Goal: Ask a question: Seek information or help from site administrators or community

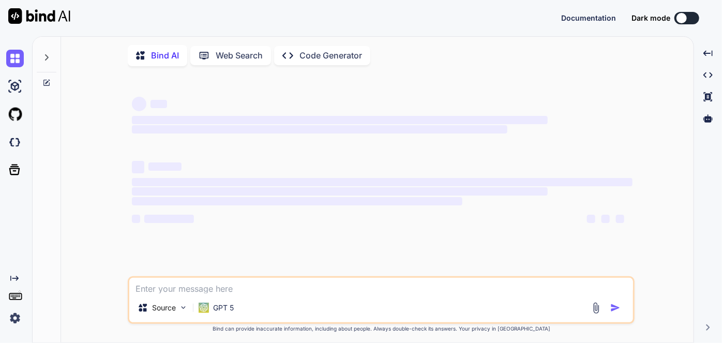
click at [296, 292] on textarea at bounding box center [381, 286] width 504 height 16
type textarea "W"
type textarea "x"
type textarea "Wh"
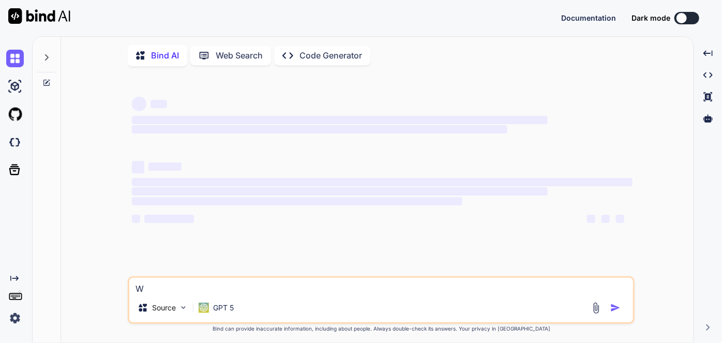
type textarea "x"
type textarea "Wha"
type textarea "x"
type textarea "What"
type textarea "x"
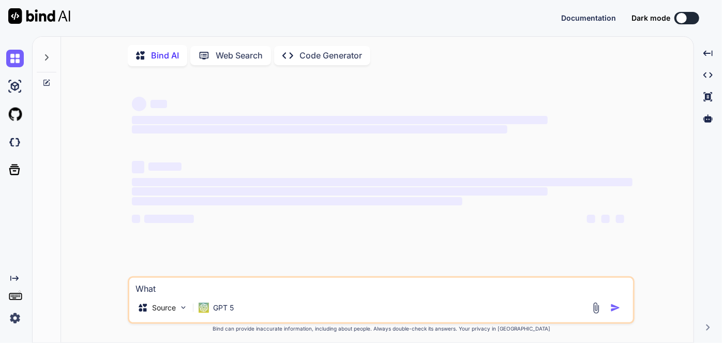
type textarea "What"
type textarea "x"
type textarea "What i"
type textarea "x"
type textarea "What is"
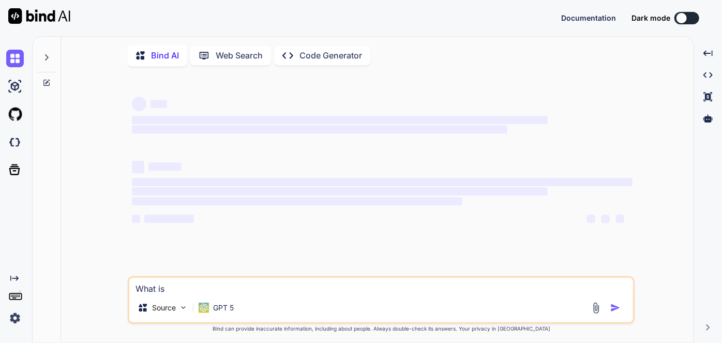
type textarea "x"
type textarea "What is"
type textarea "x"
type textarea "What is t"
type textarea "x"
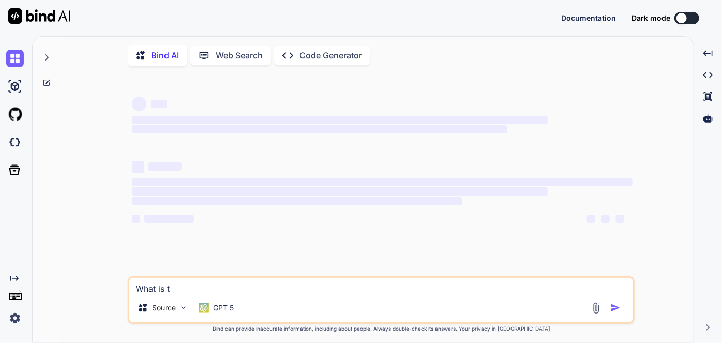
type textarea "What is th"
type textarea "x"
type textarea "What is thi"
type textarea "x"
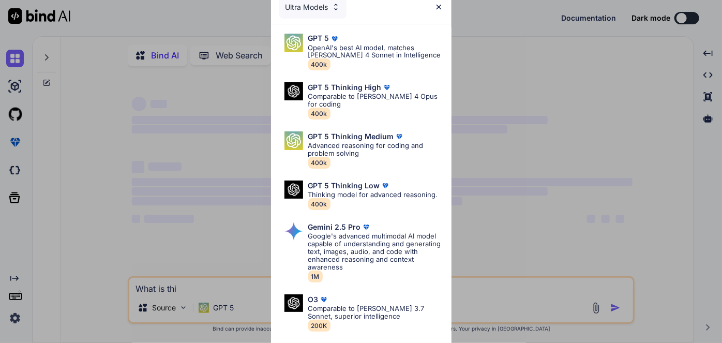
type textarea "What is this"
type textarea "x"
type textarea "What is this"
type textarea "x"
type textarea "What is this w"
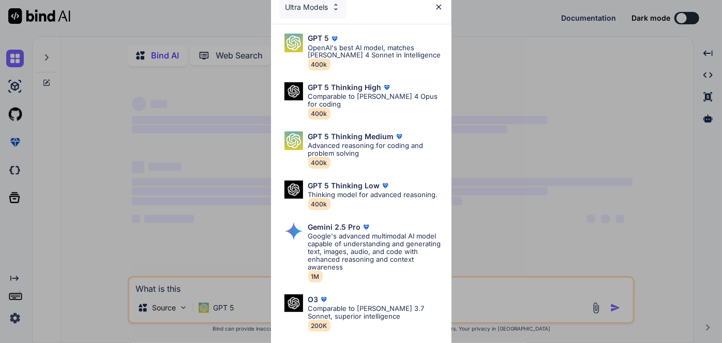
type textarea "x"
type textarea "What is this we"
type textarea "x"
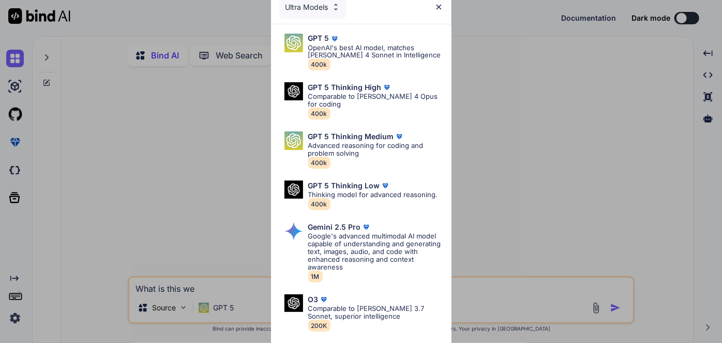
type textarea "What is this web"
type textarea "x"
type textarea "What is this webs"
type textarea "x"
type textarea "What is this websi"
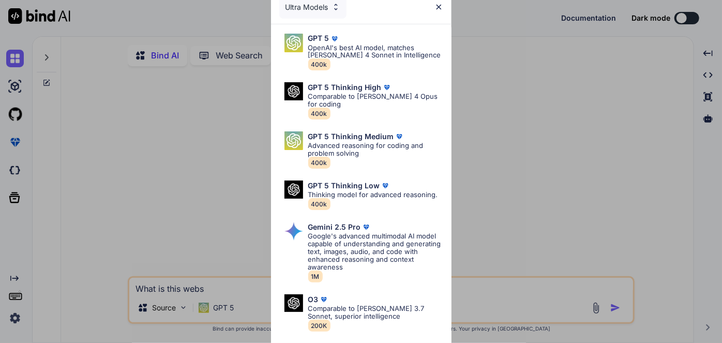
type textarea "x"
type textarea "What is this websit"
type textarea "x"
type textarea "What is this website"
type textarea "x"
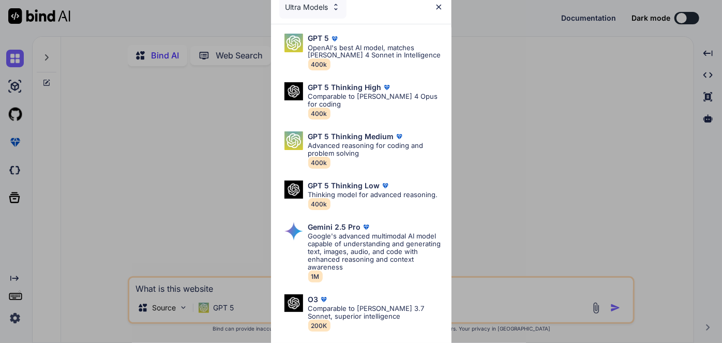
type textarea "What is this website"
type textarea "x"
click at [342, 46] on p "OpenAI's best AI model, matches [PERSON_NAME] 4 Sonnet in Intelligence" at bounding box center [375, 52] width 135 height 16
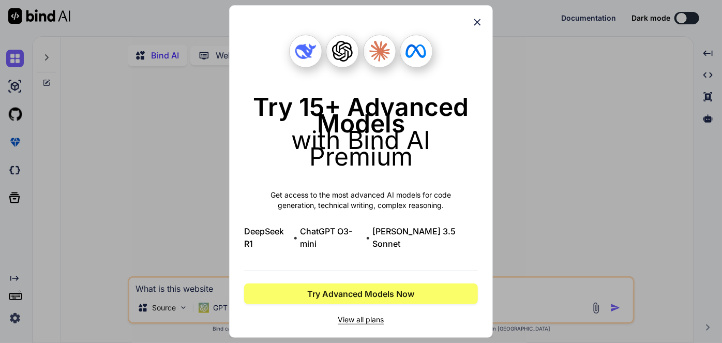
click at [478, 24] on icon at bounding box center [477, 22] width 11 height 11
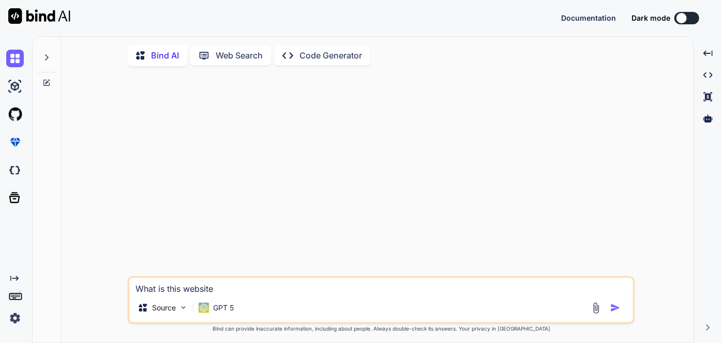
click at [280, 284] on textarea "What is this website" at bounding box center [381, 286] width 504 height 16
type textarea "What is this website b"
type textarea "x"
type textarea "What is this website bu"
type textarea "x"
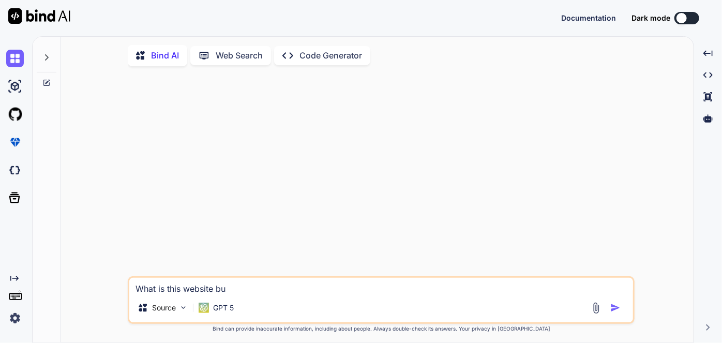
type textarea "What is this website [PERSON_NAME]"
type textarea "x"
type textarea "What is this website buil"
type textarea "x"
type textarea "What is this website built"
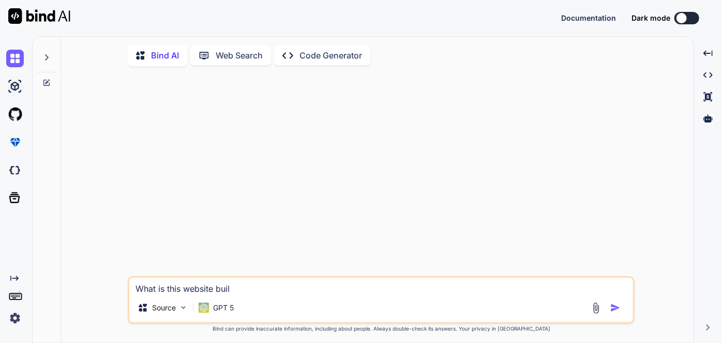
type textarea "x"
type textarea "What is this website built"
type textarea "x"
type textarea "What is this website built i"
type textarea "x"
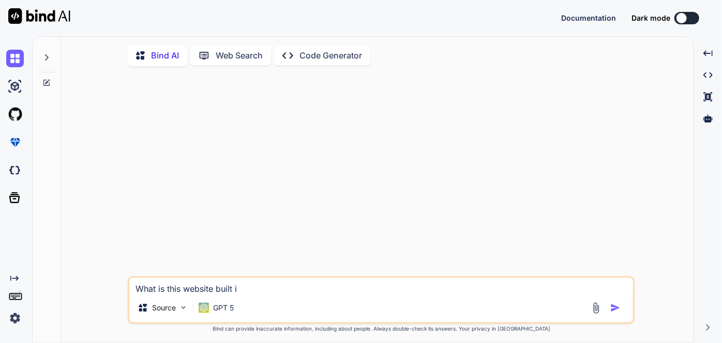
type textarea "What is this website built in"
type textarea "x"
type textarea "What is this website built in"
type textarea "x"
paste textarea "<!DOCTYPE html><html lang="en" class="__className_22ceb1"><meta name="title" co…"
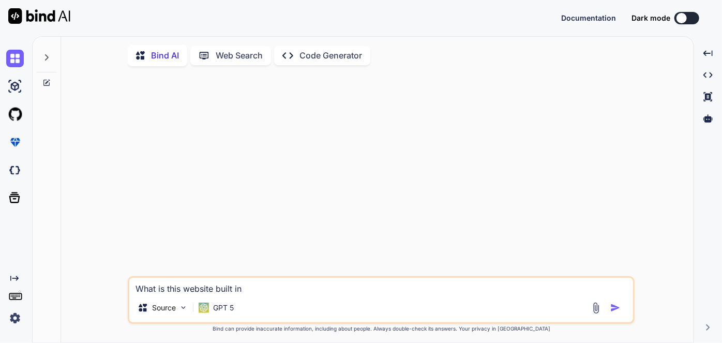
type textarea "What is this website built in <!DOCTYPE html><html lang="en" class="__className…"
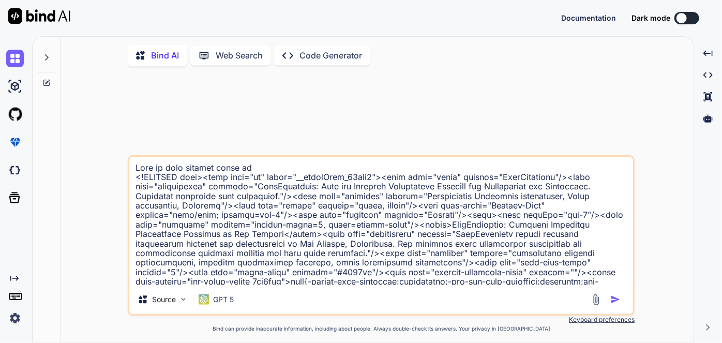
type textarea "x"
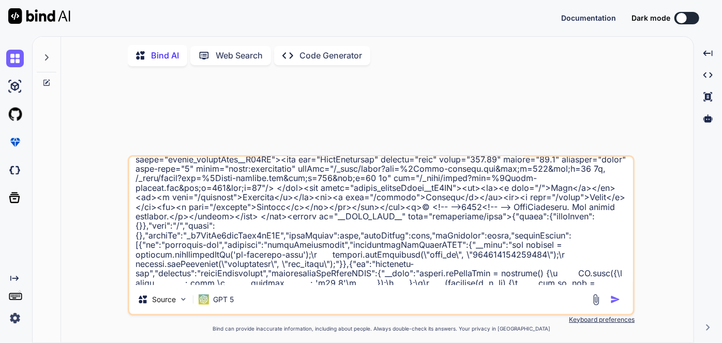
scroll to position [3723, 0]
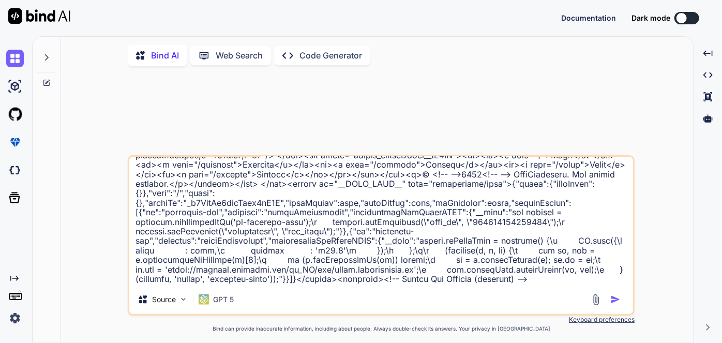
click at [166, 228] on textarea at bounding box center [381, 221] width 504 height 128
type textarea "What is this website built in <!DOCTYPE html><html lang="en" class="__className…"
click at [17, 315] on img at bounding box center [15, 318] width 18 height 18
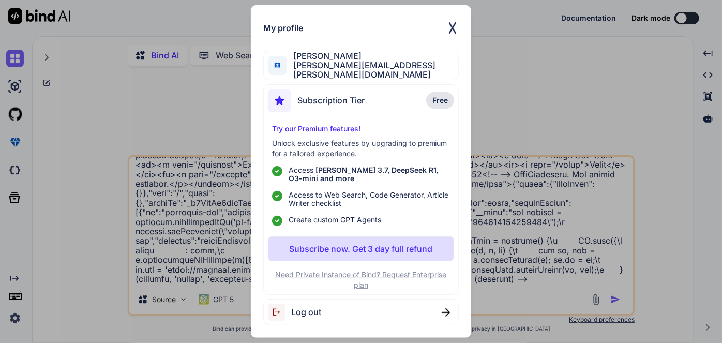
click at [349, 100] on span "Subscription Tier" at bounding box center [330, 100] width 67 height 9
click at [308, 311] on span "Log out" at bounding box center [306, 311] width 30 height 9
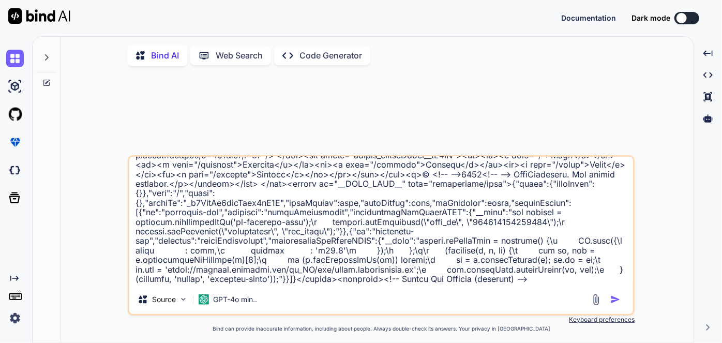
type textarea "x"
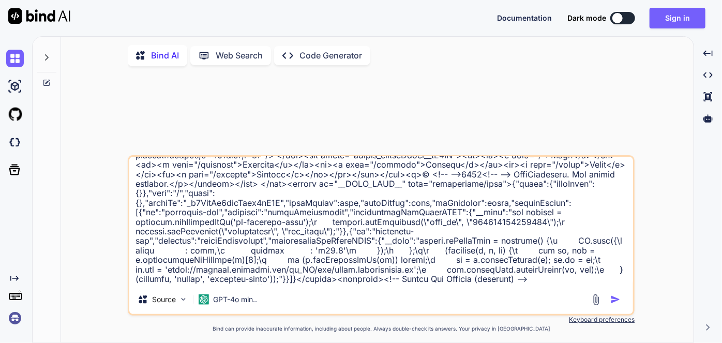
click at [13, 322] on img at bounding box center [15, 318] width 18 height 18
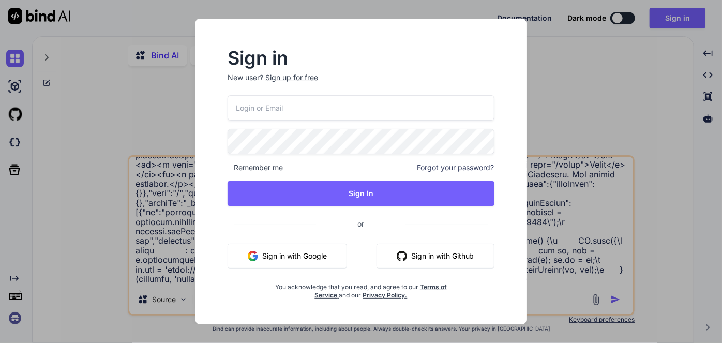
type input "[PERSON_NAME][EMAIL_ADDRESS][PERSON_NAME][DOMAIN_NAME]"
click at [394, 126] on div "[PERSON_NAME][EMAIL_ADDRESS][PERSON_NAME][DOMAIN_NAME] Remember me Forgot your …" at bounding box center [361, 197] width 267 height 204
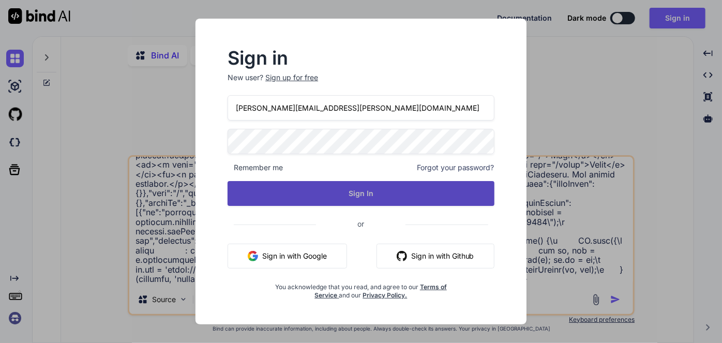
click at [374, 200] on button "Sign In" at bounding box center [361, 193] width 267 height 25
click at [375, 198] on button "Sign In" at bounding box center [361, 193] width 267 height 25
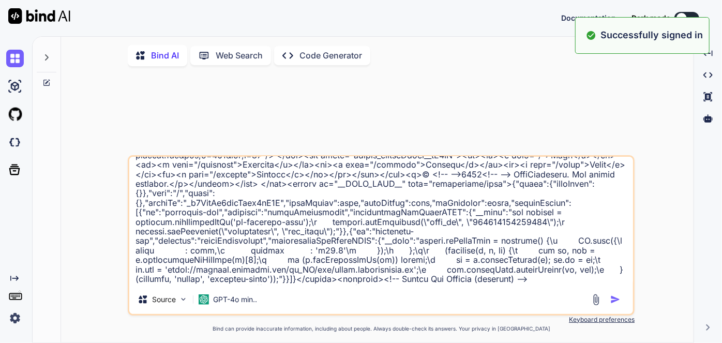
click at [7, 321] on img at bounding box center [15, 318] width 18 height 18
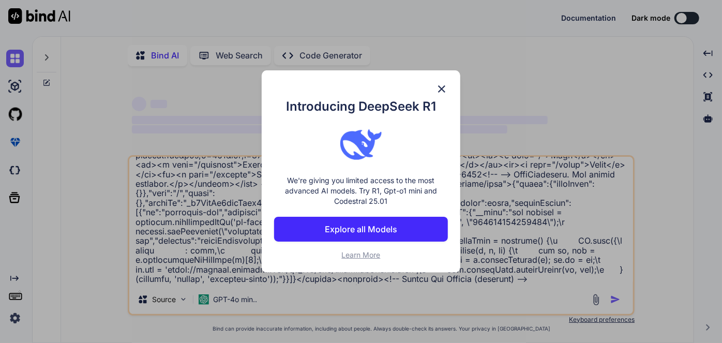
type textarea "x"
click at [447, 94] on img at bounding box center [442, 89] width 12 height 12
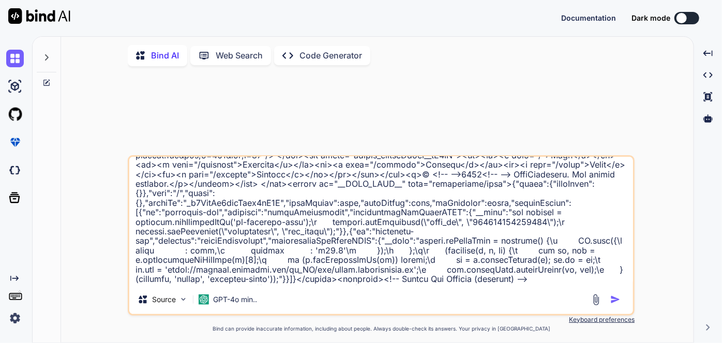
click at [16, 320] on img at bounding box center [15, 318] width 18 height 18
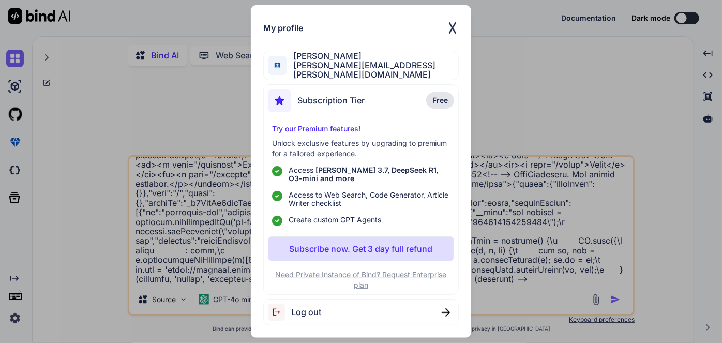
click at [446, 25] on img at bounding box center [452, 28] width 12 height 21
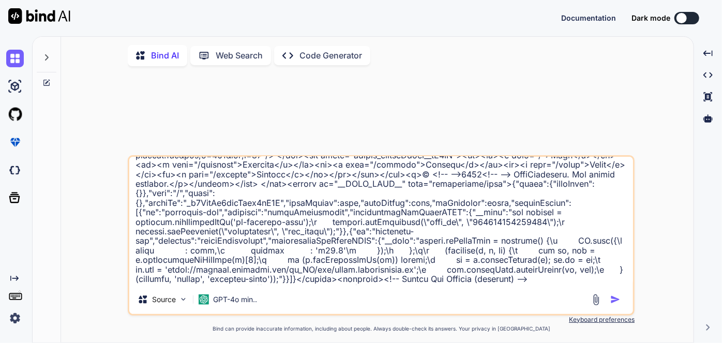
click at [21, 318] on img at bounding box center [15, 318] width 18 height 18
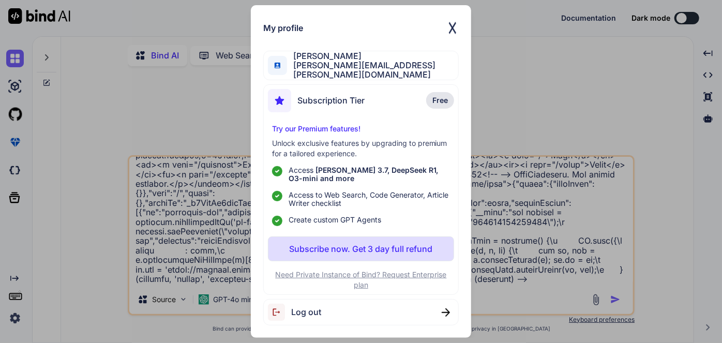
click at [17, 318] on div "My profile [PERSON_NAME] [PERSON_NAME][EMAIL_ADDRESS][PERSON_NAME][DOMAIN_NAME]…" at bounding box center [361, 171] width 722 height 343
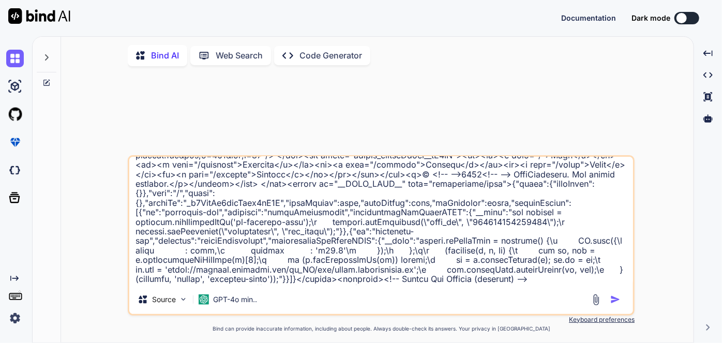
click at [17, 318] on img at bounding box center [15, 318] width 18 height 18
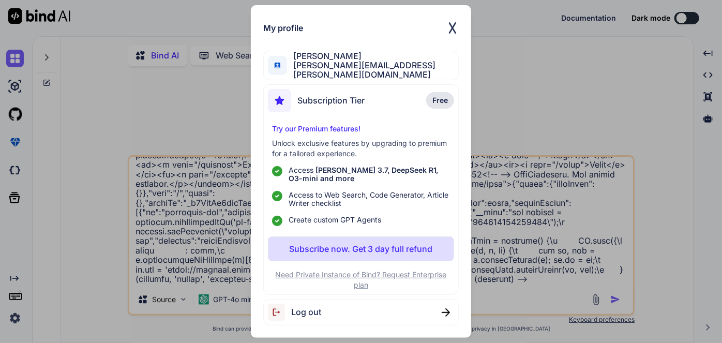
click at [377, 113] on div "Subscription Tier Free" at bounding box center [361, 102] width 187 height 27
click at [441, 99] on span "Free" at bounding box center [441, 100] width 16 height 10
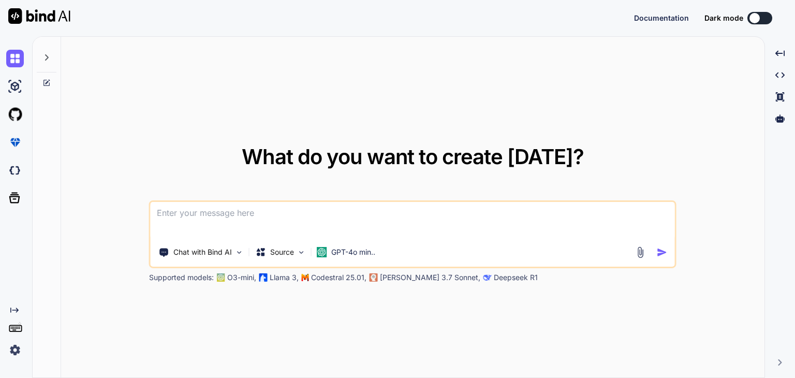
click at [19, 350] on img at bounding box center [15, 350] width 18 height 18
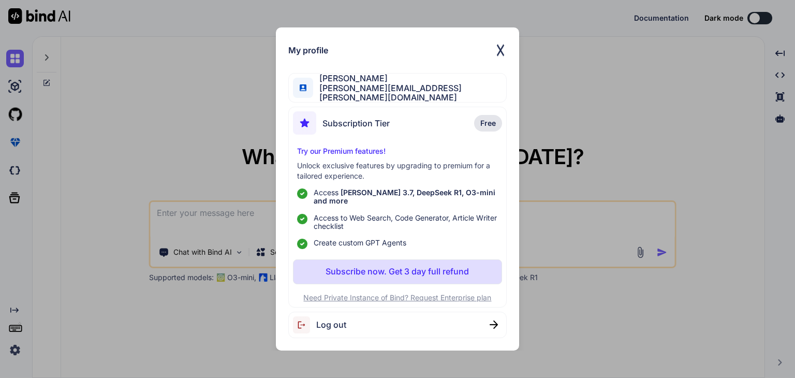
click at [339, 313] on div "Log out" at bounding box center [397, 324] width 218 height 26
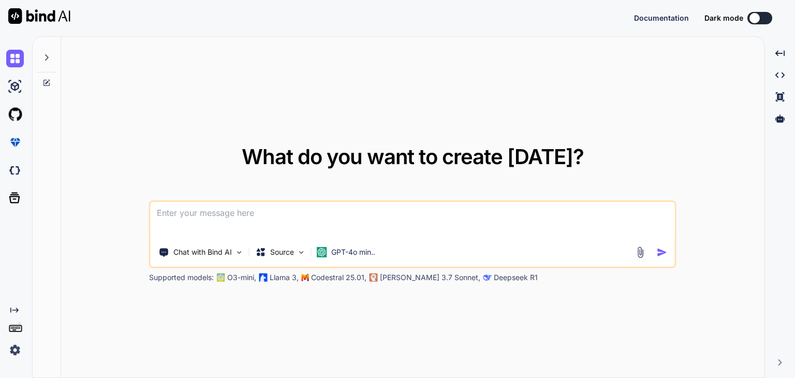
type textarea "x"
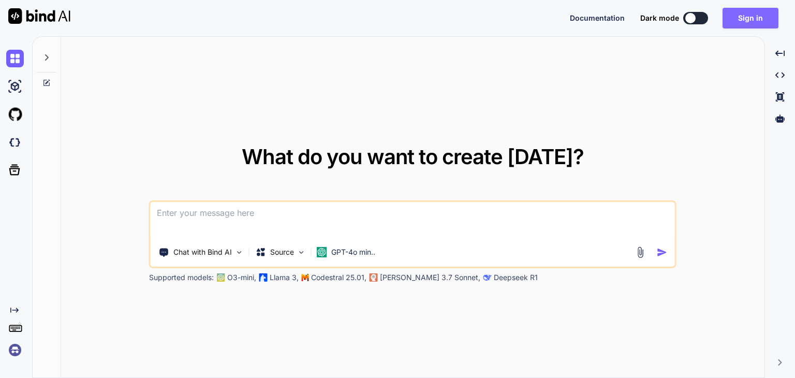
click at [774, 22] on button "Sign in" at bounding box center [750, 18] width 56 height 21
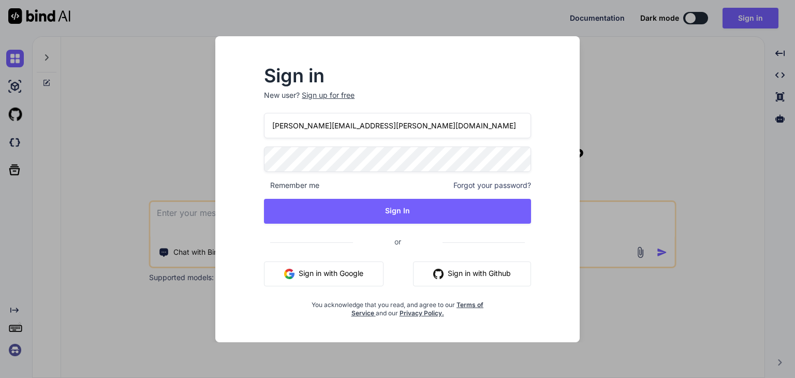
click at [414, 129] on input "[PERSON_NAME][EMAIL_ADDRESS][PERSON_NAME][DOMAIN_NAME]" at bounding box center [397, 125] width 267 height 25
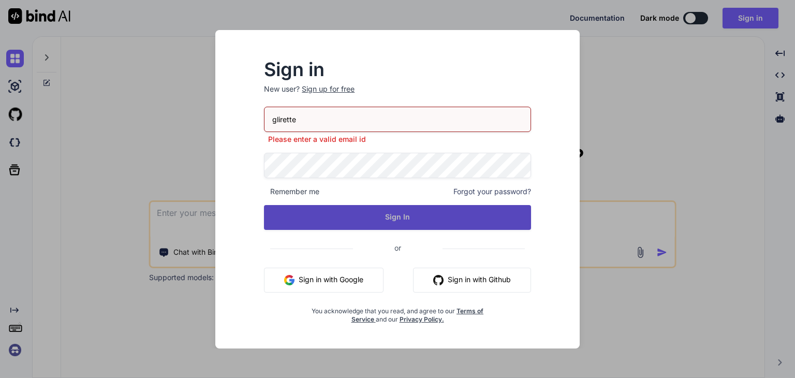
click at [379, 206] on button "Sign In" at bounding box center [397, 217] width 267 height 25
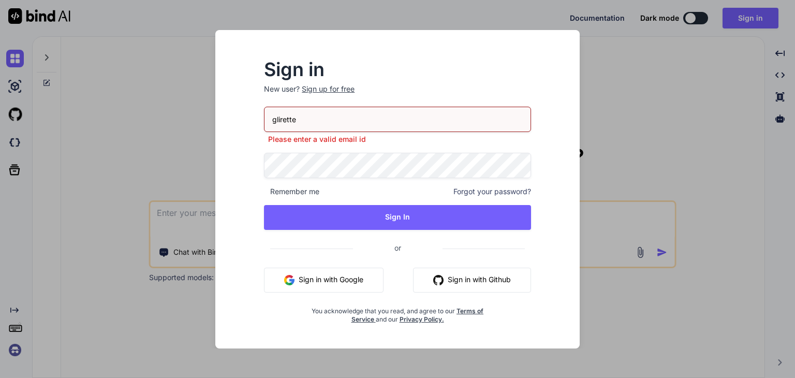
click at [344, 178] on div "glirette Please enter a valid email id Remember me Forgot your password? Sign I…" at bounding box center [397, 215] width 267 height 217
click at [349, 127] on input "glirette" at bounding box center [397, 119] width 267 height 25
type input "[PERSON_NAME][EMAIL_ADDRESS][PERSON_NAME][DOMAIN_NAME]"
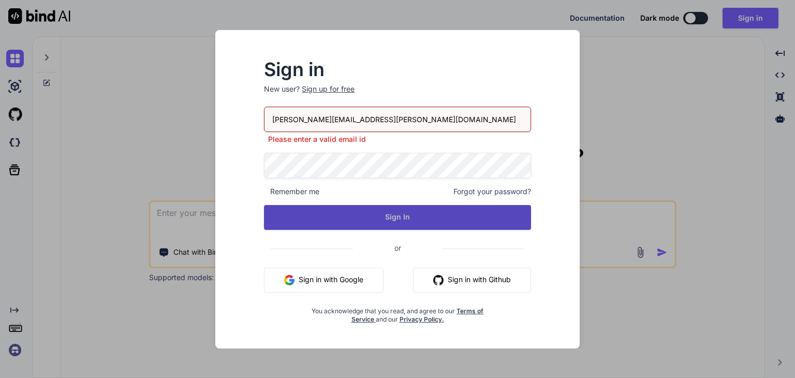
click at [366, 208] on button "Sign In" at bounding box center [397, 217] width 267 height 25
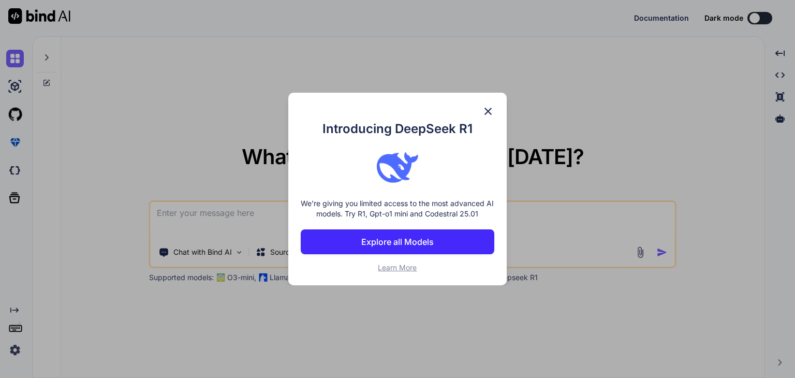
click at [487, 107] on img at bounding box center [488, 111] width 12 height 12
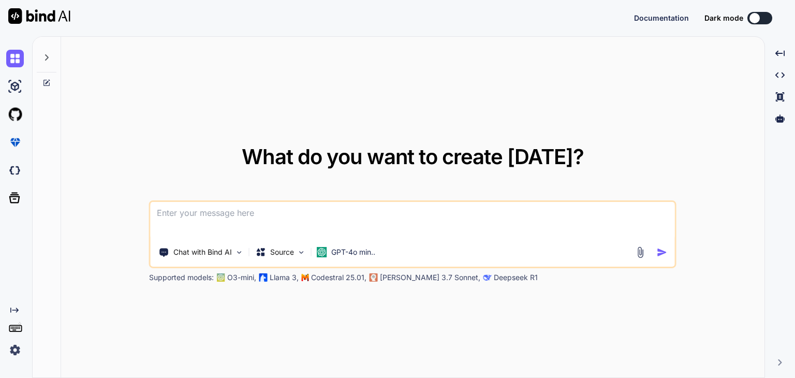
click at [6, 346] on img at bounding box center [15, 350] width 18 height 18
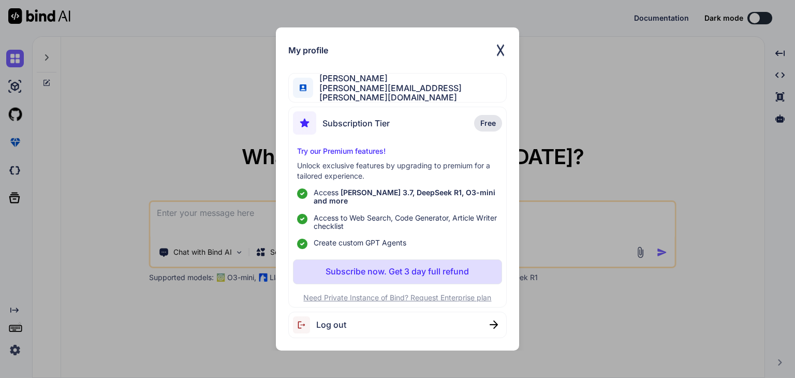
click at [368, 135] on div "Subscription Tier" at bounding box center [341, 122] width 97 height 23
click at [179, 145] on div "My profile [PERSON_NAME] [PERSON_NAME][EMAIL_ADDRESS][PERSON_NAME][DOMAIN_NAME]…" at bounding box center [397, 189] width 795 height 378
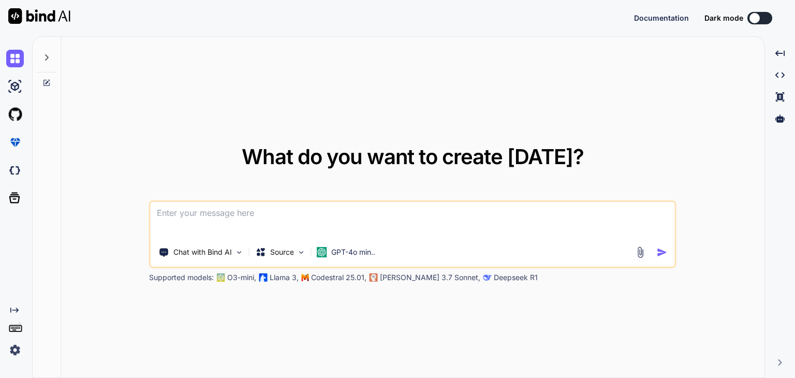
click at [50, 61] on icon at bounding box center [46, 57] width 8 height 8
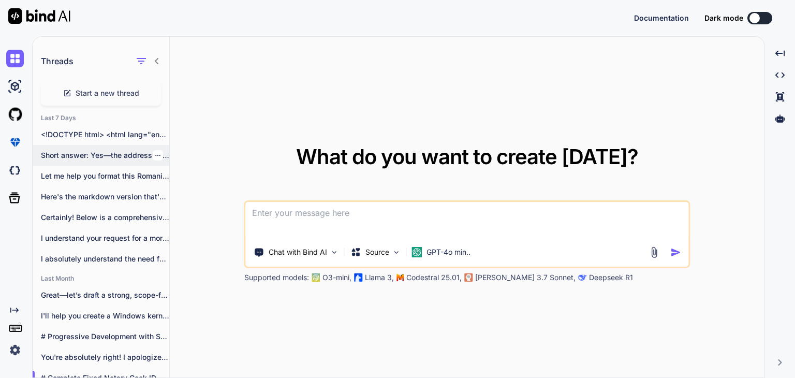
click at [110, 159] on p "Short answer: Yes—the address is essentially correct..." at bounding box center [105, 155] width 128 height 10
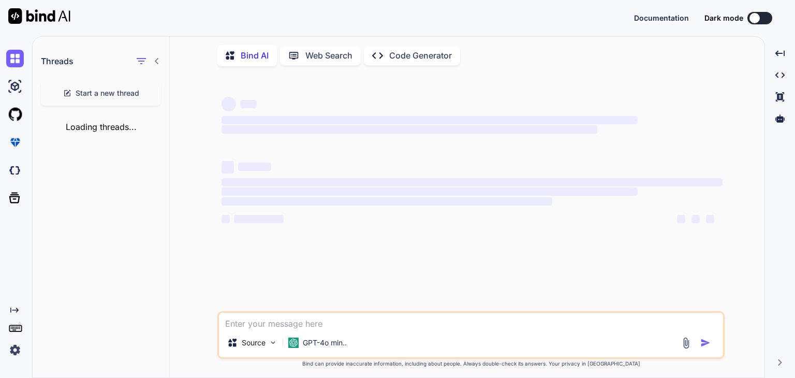
scroll to position [4, 0]
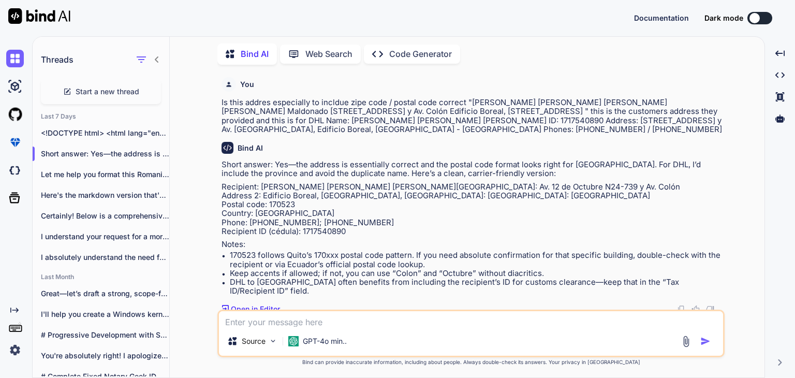
type textarea "x"
click at [15, 347] on img at bounding box center [15, 350] width 18 height 18
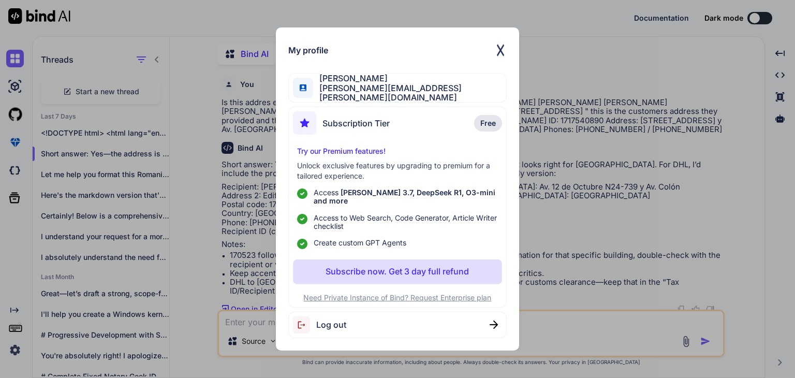
click at [174, 26] on div "My profile [PERSON_NAME] [PERSON_NAME][EMAIL_ADDRESS][PERSON_NAME][DOMAIN_NAME]…" at bounding box center [397, 189] width 795 height 378
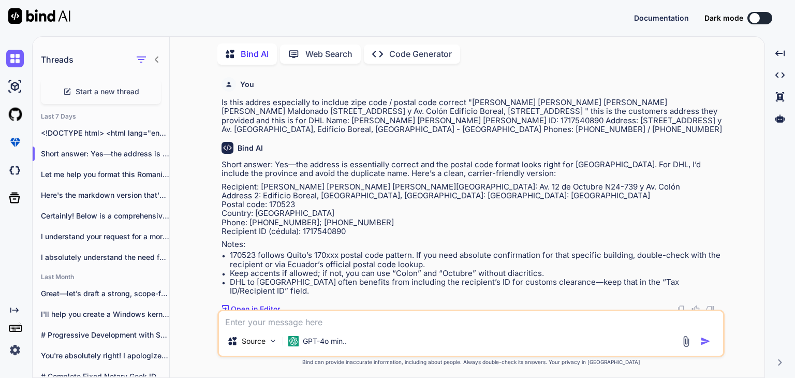
click at [17, 352] on img at bounding box center [15, 350] width 18 height 18
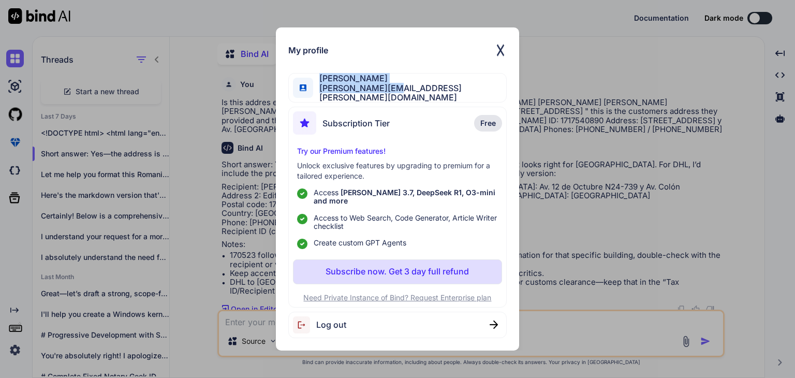
drag, startPoint x: 386, startPoint y: 94, endPoint x: 321, endPoint y: 83, distance: 65.5
click at [321, 83] on div "Greg Lirette greg@lirette.net" at bounding box center [409, 87] width 193 height 28
copy div "Greg Lirette greg@lirette.net"
